Goal: Task Accomplishment & Management: Use online tool/utility

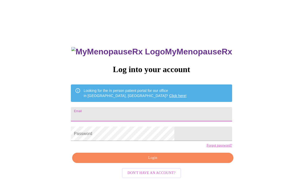
scroll to position [70, 0]
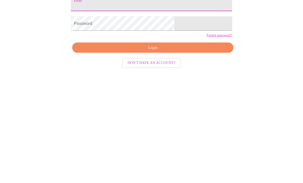
click at [124, 66] on input "Email" at bounding box center [151, 73] width 161 height 14
click at [157, 114] on span "Login" at bounding box center [153, 117] width 150 height 6
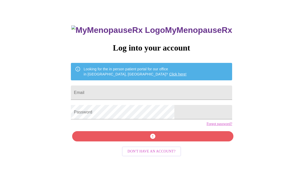
click at [133, 91] on input "Email" at bounding box center [151, 93] width 161 height 14
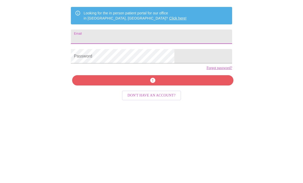
type input "[US_STATE][EMAIL_ADDRESS][PERSON_NAME][DOMAIN_NAME]"
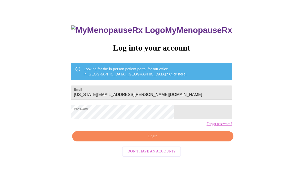
click at [153, 140] on span "Login" at bounding box center [153, 136] width 150 height 6
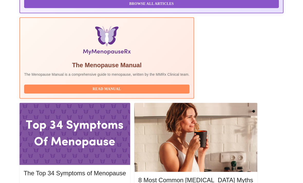
scroll to position [160, 0]
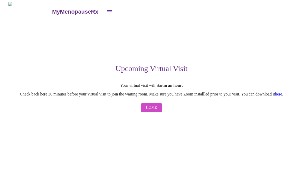
click at [152, 110] on span "Home" at bounding box center [151, 108] width 11 height 6
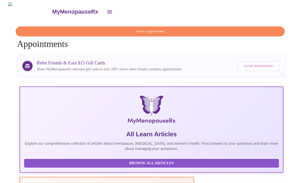
click at [107, 10] on icon "open drawer" at bounding box center [109, 11] width 5 height 3
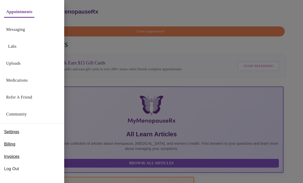
click at [19, 65] on link "Uploads" at bounding box center [13, 63] width 15 height 7
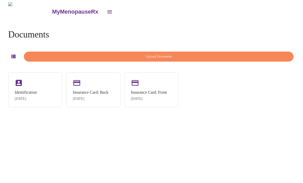
click at [168, 54] on span "Upload Document" at bounding box center [159, 57] width 258 height 6
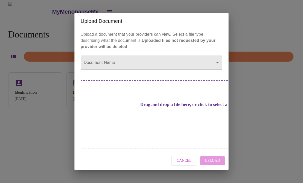
click at [163, 107] on h3 "Drag and drop a file here, or click to select a file" at bounding box center [188, 104] width 142 height 5
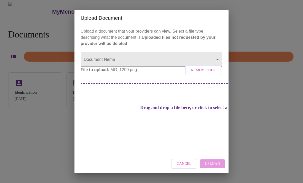
click at [219, 161] on div "Cancel Upload" at bounding box center [152, 163] width 154 height 19
click at [217, 62] on body "MyMenopauseRx Documents Upload Document Identification [DATE] Insurance Card: B…" at bounding box center [151, 93] width 299 height 183
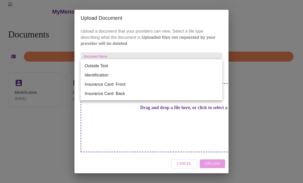
click at [104, 67] on li "Outside Test" at bounding box center [152, 65] width 142 height 9
type input "Outside Test"
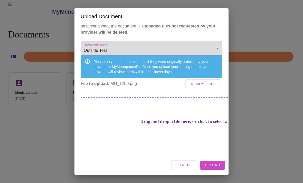
scroll to position [10, 0]
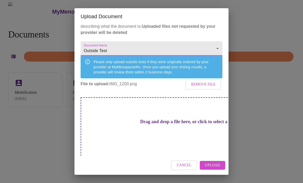
click at [214, 165] on span "Upload" at bounding box center [212, 165] width 15 height 6
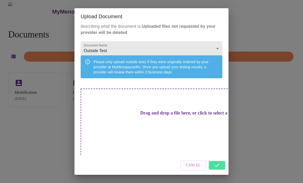
scroll to position [1, 0]
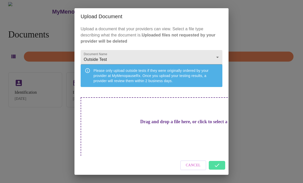
click at [158, 125] on h3 "Drag and drop a file here, or click to select a file" at bounding box center [188, 121] width 142 height 5
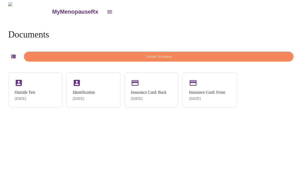
click at [37, 88] on div "Outside Test [DATE]" at bounding box center [35, 89] width 54 height 35
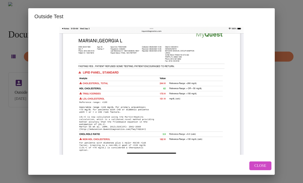
scroll to position [0, 0]
click at [257, 155] on img at bounding box center [151, 91] width 234 height 128
click at [255, 164] on span "Close" at bounding box center [261, 166] width 12 height 6
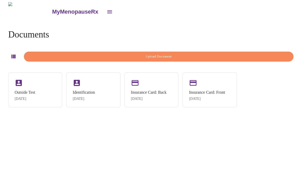
click at [161, 54] on span "Upload Document" at bounding box center [159, 57] width 258 height 6
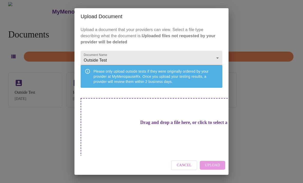
click at [159, 125] on h3 "Drag and drop a file here, or click to select a file" at bounding box center [188, 122] width 142 height 5
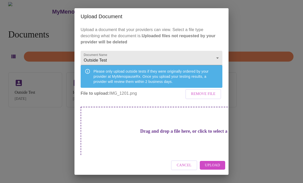
click at [212, 165] on span "Upload" at bounding box center [212, 165] width 15 height 6
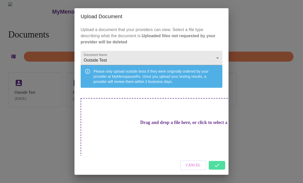
click at [43, 152] on div "Upload Document Upload a document that your providers can view. Select a file t…" at bounding box center [151, 91] width 303 height 183
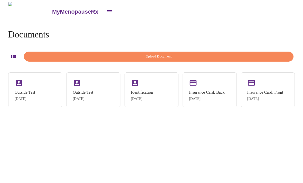
click at [30, 92] on div "Outside Test" at bounding box center [25, 92] width 21 height 5
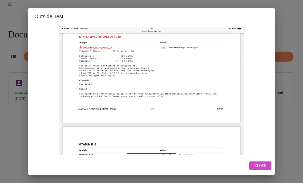
click at [260, 170] on button "Close" at bounding box center [260, 166] width 22 height 9
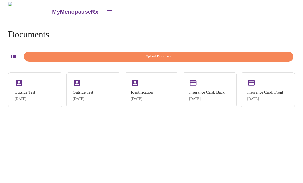
click at [168, 55] on span "Upload Document" at bounding box center [159, 57] width 258 height 6
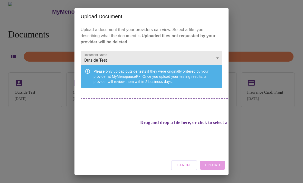
click at [128, 120] on h3 "Drag and drop a file here, or click to select a file" at bounding box center [188, 122] width 142 height 5
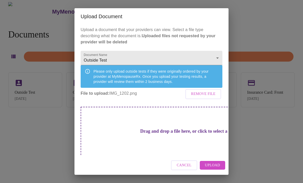
click at [219, 168] on span "Upload" at bounding box center [212, 165] width 15 height 6
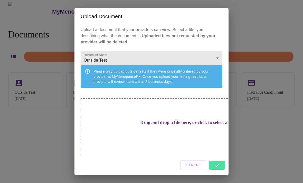
click at [269, 149] on div "Upload Document Upload a document that your providers can view. Select a file t…" at bounding box center [151, 91] width 303 height 183
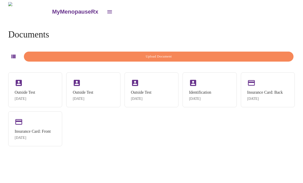
click at [144, 151] on div "Documents Upload Document Outside Test [DATE] Outside Test [DATE] Outside Test …" at bounding box center [151, 87] width 299 height 133
click at [107, 11] on icon "open drawer" at bounding box center [110, 12] width 6 height 6
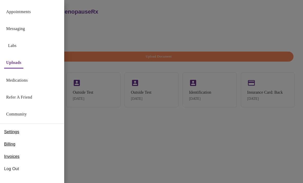
click at [24, 7] on button "Appointments" at bounding box center [18, 12] width 29 height 10
click at [19, 10] on link "Appointments" at bounding box center [18, 11] width 25 height 7
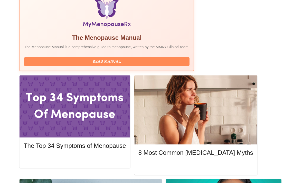
scroll to position [187, 0]
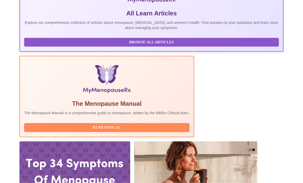
scroll to position [122, 0]
